Goal: Transaction & Acquisition: Purchase product/service

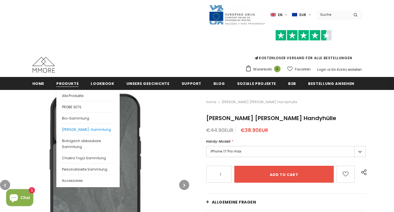
click at [81, 131] on span "[PERSON_NAME]-Sammlung" at bounding box center [86, 129] width 49 height 5
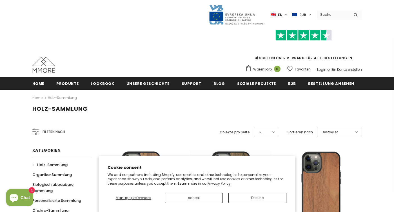
click at [250, 199] on button "Decline" at bounding box center [257, 198] width 58 height 10
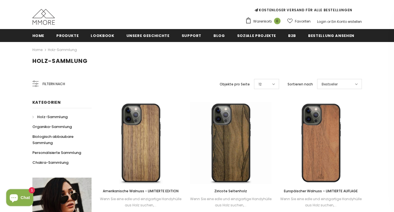
scroll to position [52, 0]
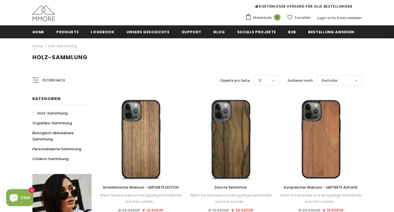
click at [35, 83] on icon at bounding box center [36, 83] width 2 height 2
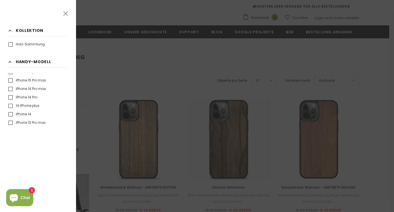
scroll to position [63, 0]
click at [11, 98] on label "iPhone 14 Pro" at bounding box center [22, 97] width 29 height 6
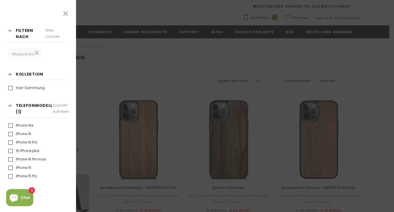
click at [148, 68] on div at bounding box center [197, 106] width 394 height 212
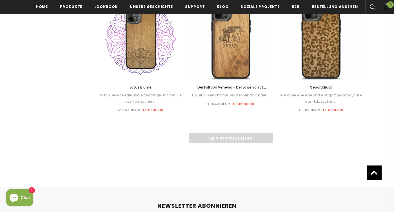
scroll to position [692, 0]
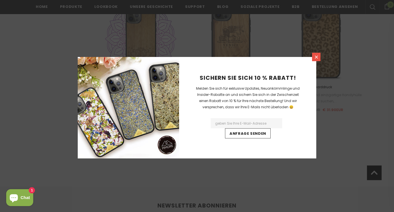
click at [314, 56] on link at bounding box center [316, 57] width 8 height 8
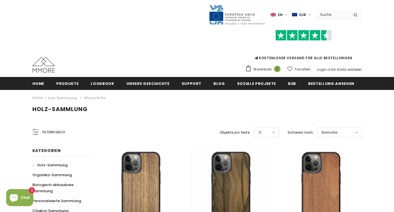
scroll to position [0, 0]
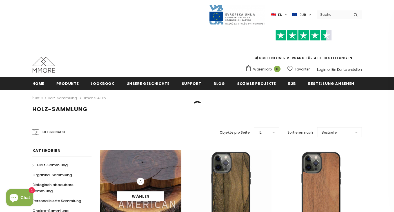
scroll to position [52, 0]
